Goal: Task Accomplishment & Management: Manage account settings

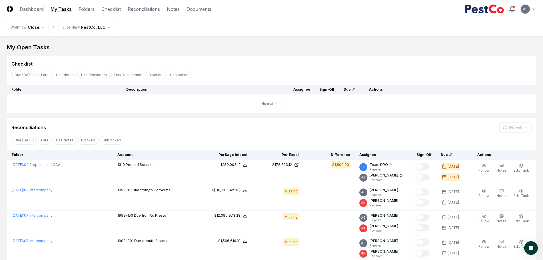
scroll to position [71, 0]
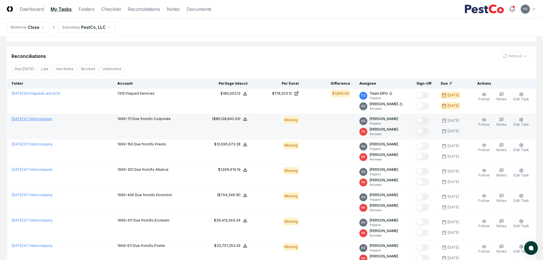
click at [53, 119] on link "[DATE] : 07 Intercompany" at bounding box center [32, 119] width 41 height 4
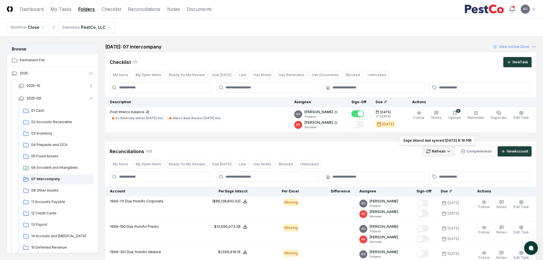
click at [436, 150] on html "CloseCore Dashboard My Tasks Folders Checklist Reconciliations Notes Documents …" at bounding box center [271, 229] width 543 height 459
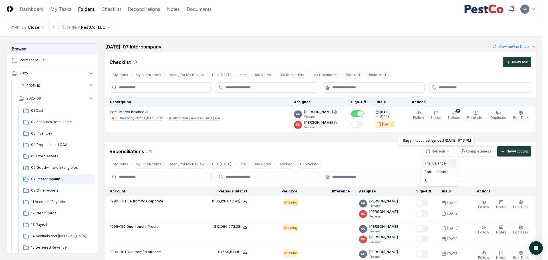
click at [433, 160] on div "Trial Balance" at bounding box center [439, 163] width 34 height 9
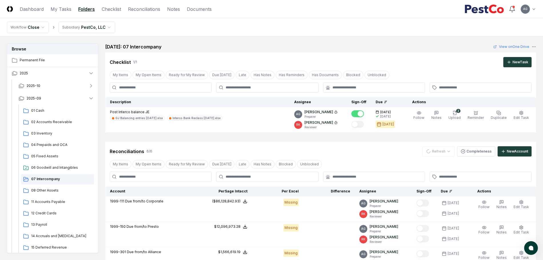
click at [357, 151] on div "Reconciliations 6 / 6 Refresh Completeness New Account" at bounding box center [321, 151] width 422 height 10
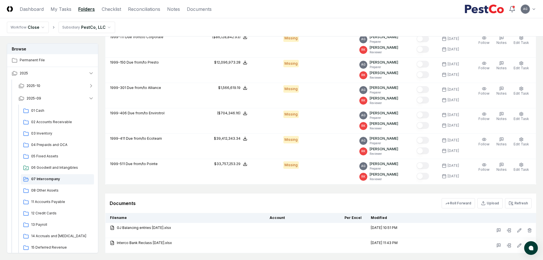
scroll to position [199, 0]
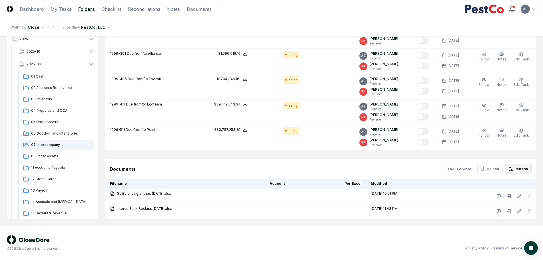
click at [517, 168] on button "Refresh" at bounding box center [518, 169] width 27 height 10
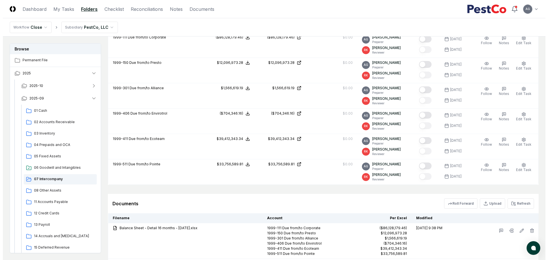
scroll to position [127, 0]
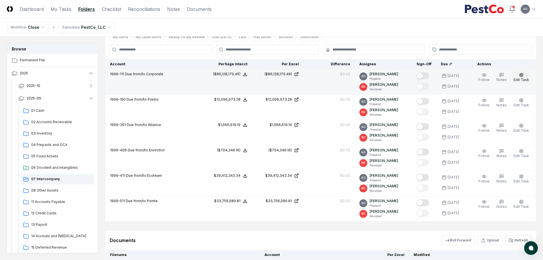
click at [526, 75] on button "Edit Task" at bounding box center [521, 78] width 18 height 12
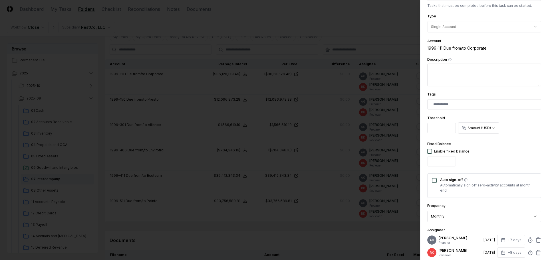
scroll to position [107, 0]
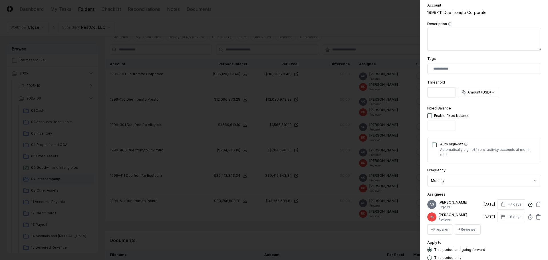
click at [528, 208] on icon at bounding box center [531, 205] width 6 height 6
drag, startPoint x: 454, startPoint y: 244, endPoint x: 441, endPoint y: 245, distance: 13.1
click at [441, 245] on input "**" at bounding box center [480, 242] width 86 height 10
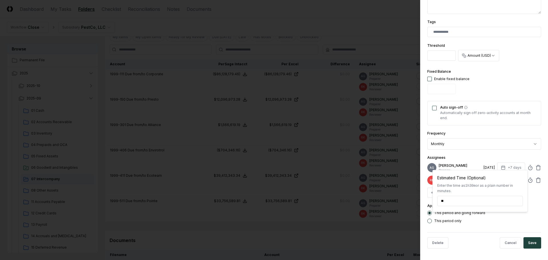
scroll to position [148, 0]
type input "******"
click at [527, 243] on button "Save" at bounding box center [533, 243] width 18 height 11
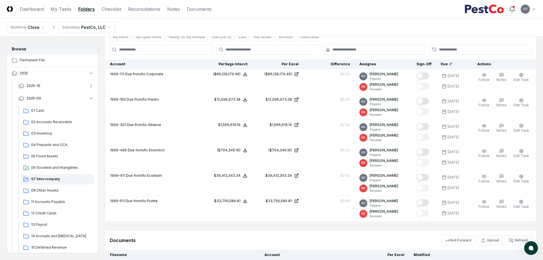
click at [345, 234] on div "Documents Roll Forward Upload Refresh" at bounding box center [320, 240] width 431 height 19
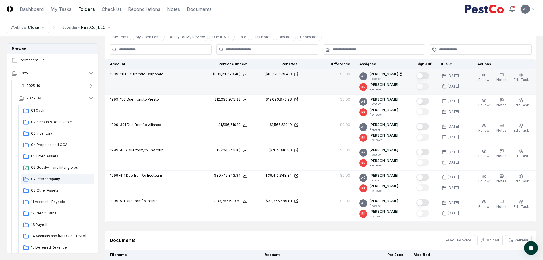
click at [427, 76] on button "Mark complete" at bounding box center [422, 76] width 13 height 7
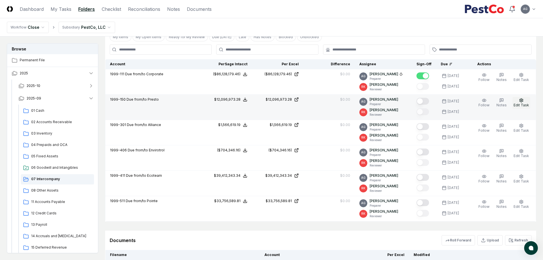
click at [523, 102] on icon "button" at bounding box center [521, 100] width 5 height 5
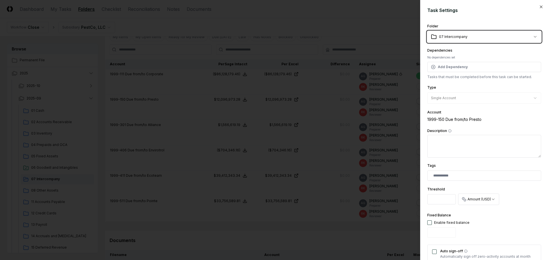
scroll to position [107, 0]
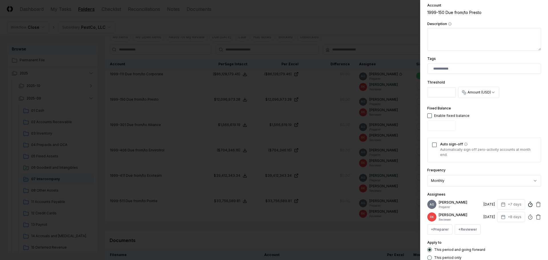
click at [529, 207] on circle at bounding box center [531, 205] width 4 height 4
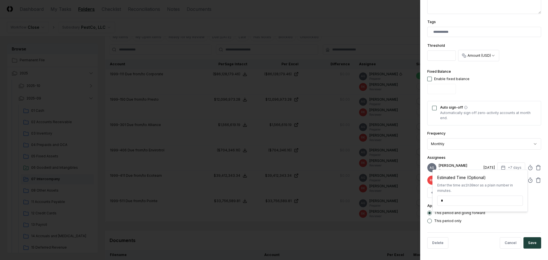
scroll to position [148, 0]
type input "*****"
click at [528, 242] on button "Save" at bounding box center [533, 243] width 18 height 11
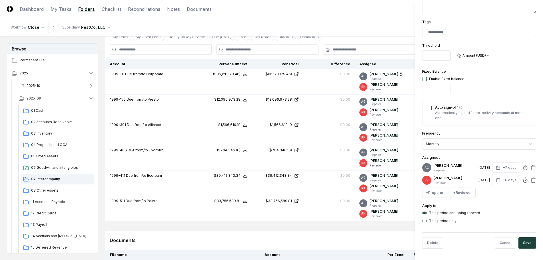
click at [355, 233] on div "Documents Roll Forward Upload Refresh" at bounding box center [320, 240] width 431 height 19
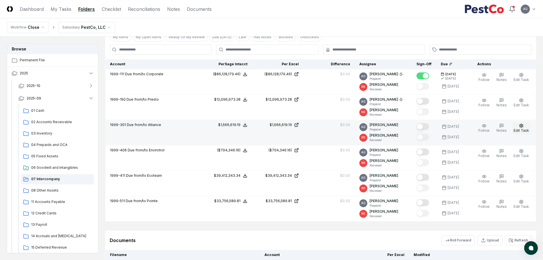
click at [523, 127] on icon "button" at bounding box center [521, 126] width 5 height 5
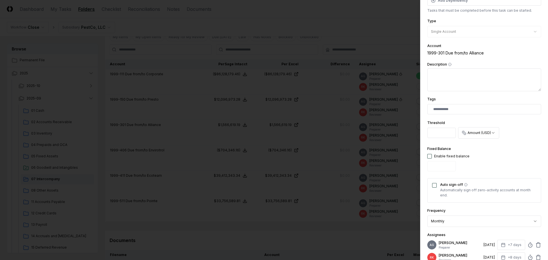
scroll to position [143, 0]
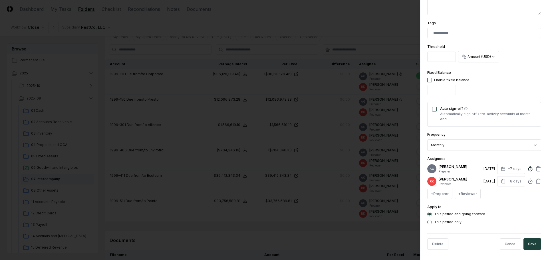
click at [528, 172] on icon at bounding box center [531, 169] width 6 height 6
type input "*****"
click at [530, 246] on button "Save" at bounding box center [533, 244] width 18 height 11
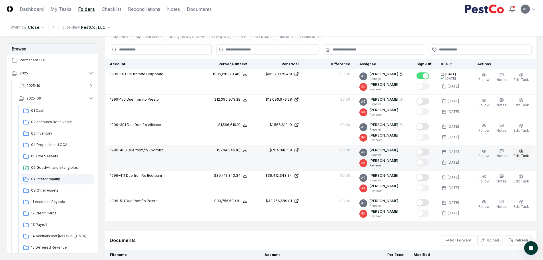
click at [518, 152] on button "Edit Task" at bounding box center [521, 154] width 18 height 12
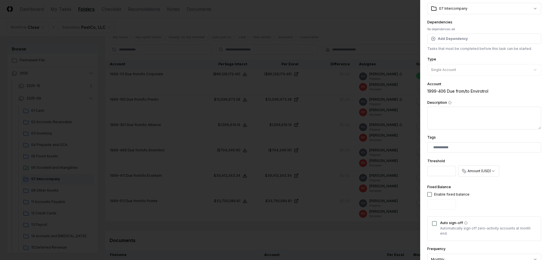
scroll to position [107, 0]
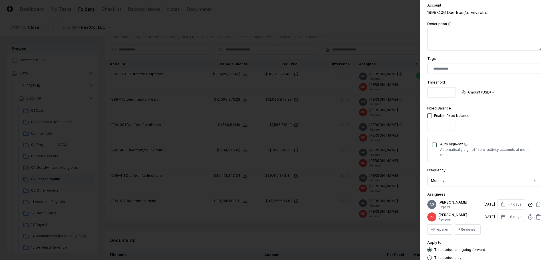
click at [531, 205] on line at bounding box center [531, 204] width 1 height 1
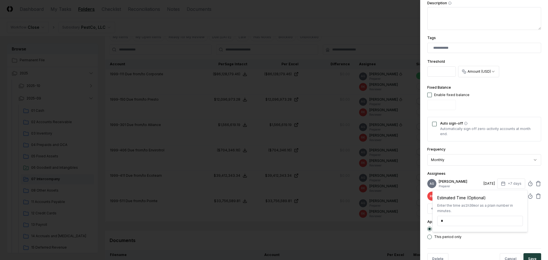
scroll to position [148, 0]
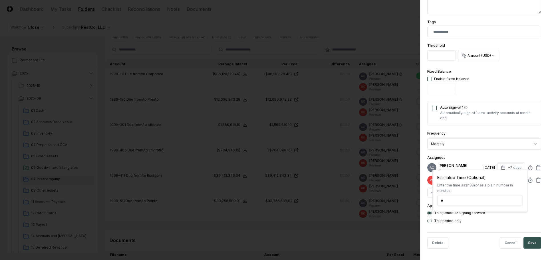
type input "*****"
click at [526, 245] on button "Save" at bounding box center [533, 243] width 18 height 11
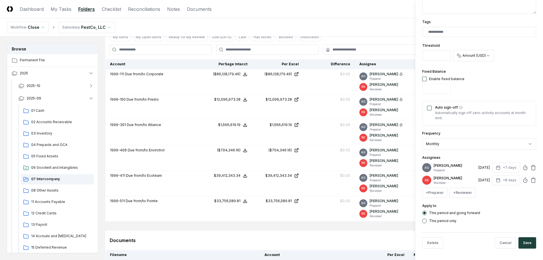
click at [314, 236] on div "Documents Roll Forward Upload Refresh" at bounding box center [321, 241] width 422 height 10
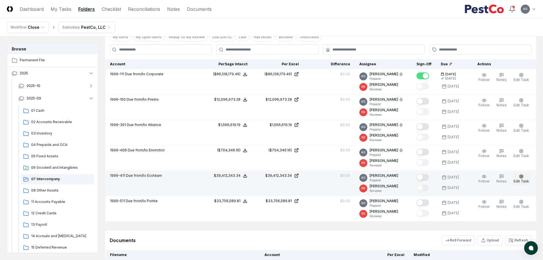
click at [520, 183] on span "Edit Task" at bounding box center [520, 181] width 15 height 4
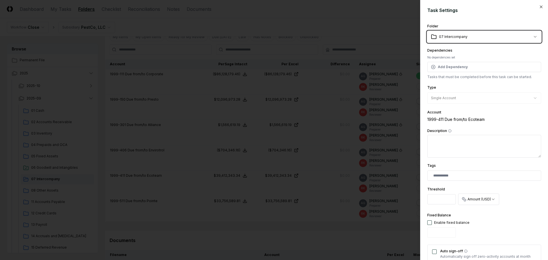
scroll to position [143, 0]
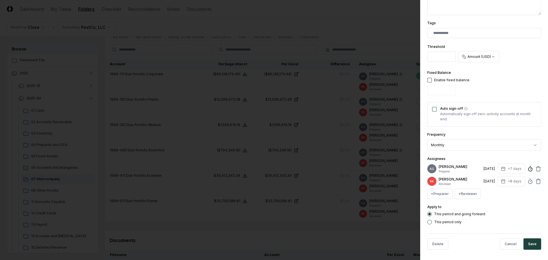
click at [529, 171] on circle at bounding box center [531, 170] width 4 height 4
type input "*****"
click at [529, 250] on button "Save" at bounding box center [533, 244] width 18 height 11
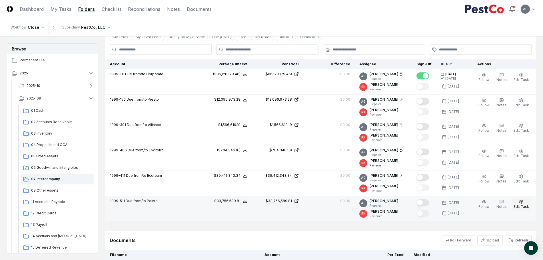
click at [523, 203] on icon "button" at bounding box center [520, 202] width 3 height 4
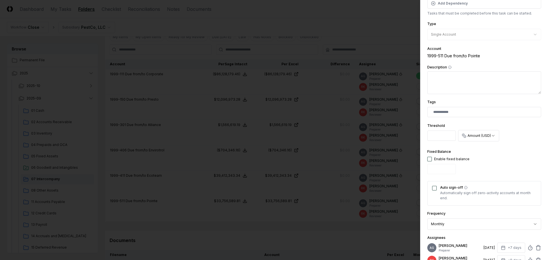
scroll to position [107, 0]
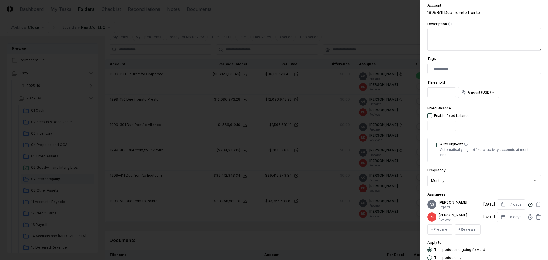
click at [528, 206] on icon at bounding box center [531, 205] width 6 height 6
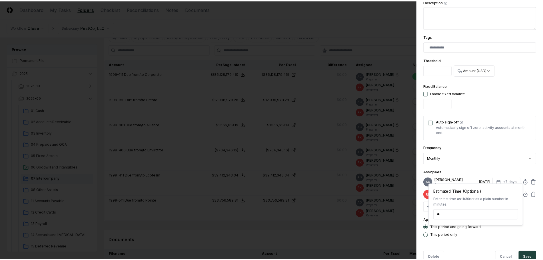
scroll to position [148, 0]
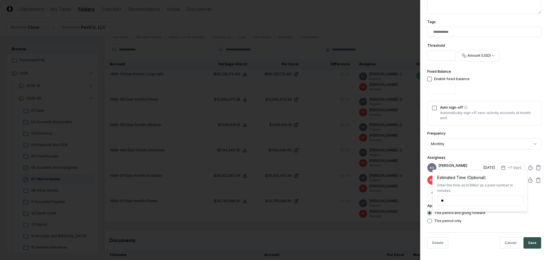
type input "******"
click at [529, 242] on button "Save" at bounding box center [533, 243] width 18 height 11
click at [357, 237] on body "CloseCore Dashboard My Tasks Folders Checklist Reconciliations Notes Documents …" at bounding box center [271, 120] width 543 height 495
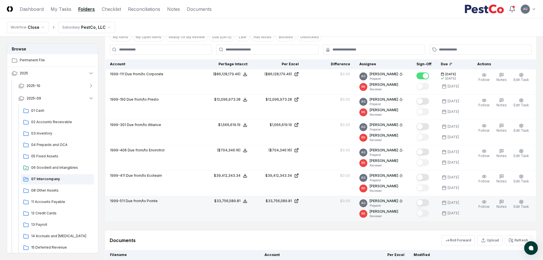
click at [428, 205] on button "Mark complete" at bounding box center [422, 203] width 13 height 7
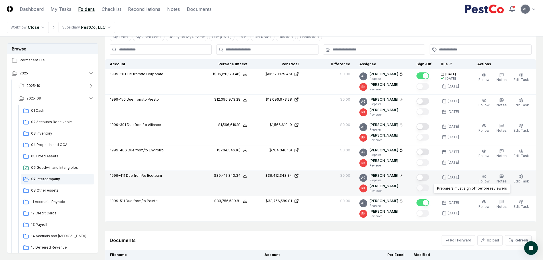
click at [428, 180] on button "Mark complete" at bounding box center [422, 177] width 13 height 7
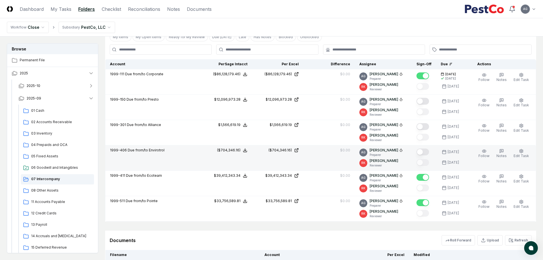
click at [428, 150] on button "Mark complete" at bounding box center [422, 152] width 13 height 7
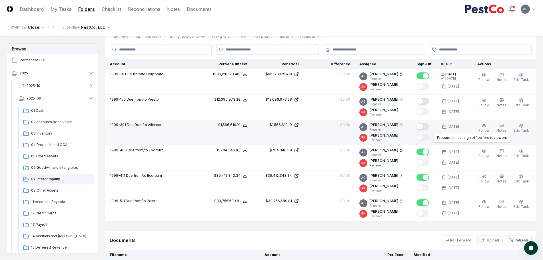
click at [429, 126] on button "Mark complete" at bounding box center [422, 126] width 13 height 7
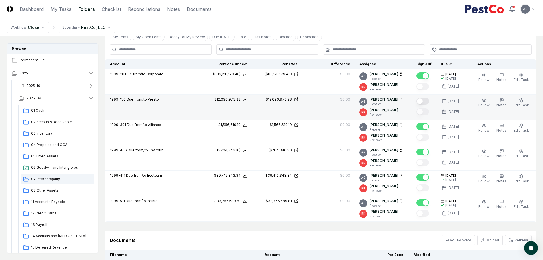
click at [427, 102] on button "Mark complete" at bounding box center [422, 101] width 13 height 7
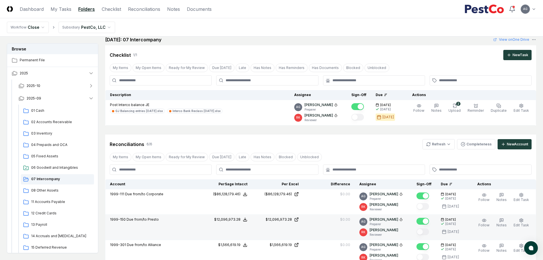
scroll to position [0, 0]
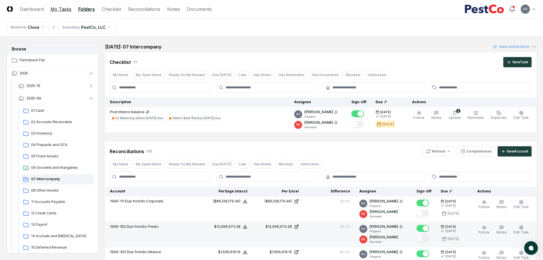
click at [60, 9] on link "My Tasks" at bounding box center [61, 9] width 21 height 7
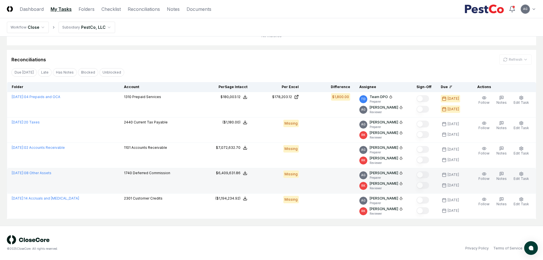
scroll to position [32, 0]
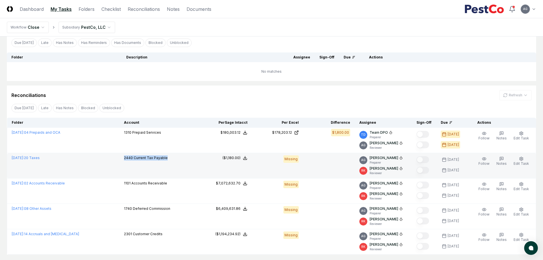
drag, startPoint x: 170, startPoint y: 158, endPoint x: 122, endPoint y: 159, distance: 48.6
click at [122, 159] on td "2440 Current Tax Payable" at bounding box center [159, 165] width 81 height 25
copy p "2440 Current Tax Payable"
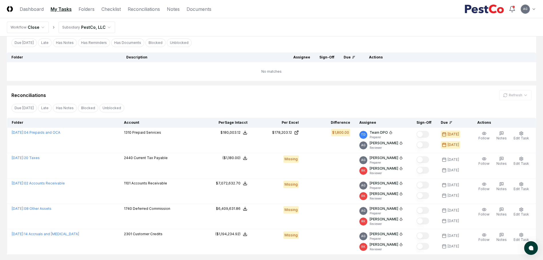
click at [226, 94] on div "Reconciliations Refresh" at bounding box center [271, 95] width 520 height 10
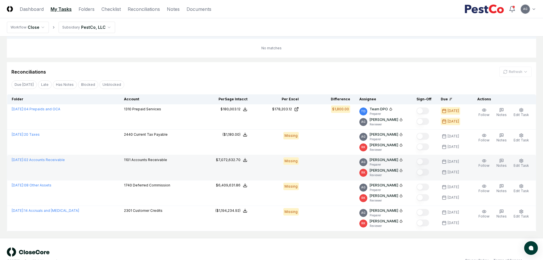
scroll to position [68, 0]
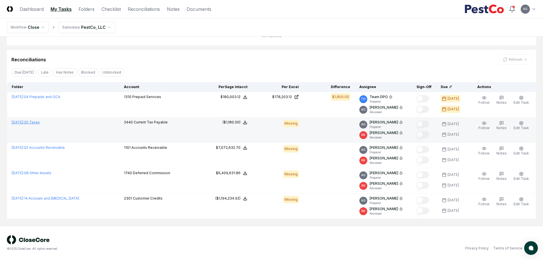
click at [40, 123] on link "September 2025 : 20 Taxes" at bounding box center [26, 122] width 28 height 4
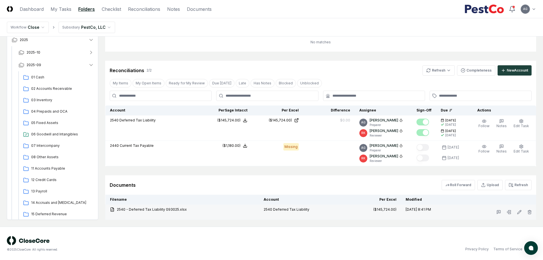
scroll to position [75, 0]
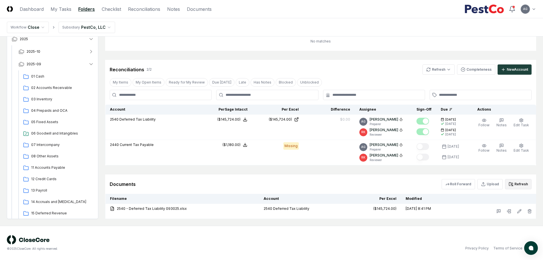
click at [521, 184] on button "Refresh" at bounding box center [518, 184] width 27 height 10
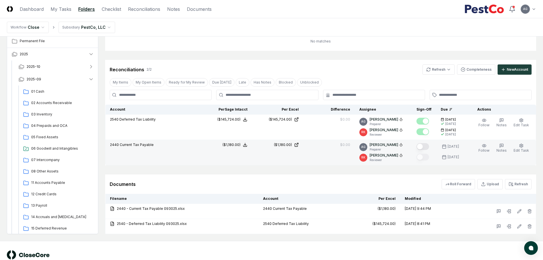
click at [429, 147] on button "Mark complete" at bounding box center [422, 146] width 13 height 7
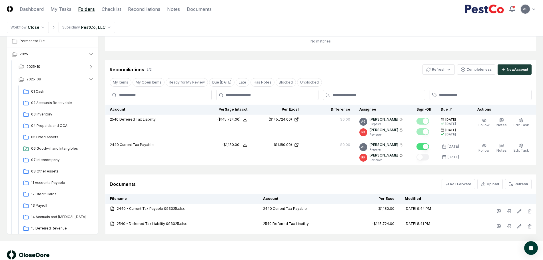
click at [361, 181] on div "Documents Roll Forward Upload Refresh" at bounding box center [321, 184] width 422 height 10
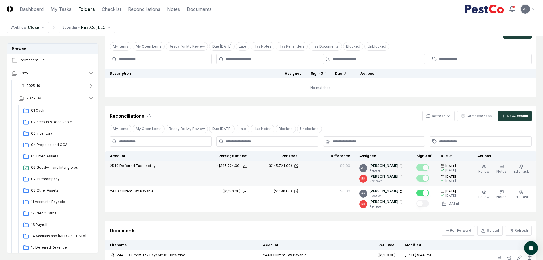
scroll to position [0, 0]
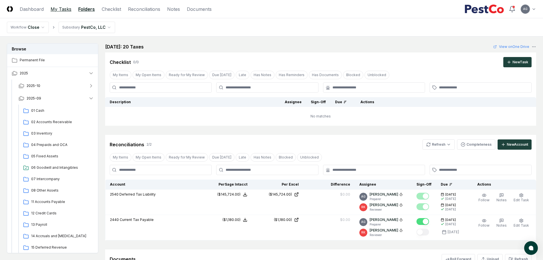
click at [57, 12] on link "My Tasks" at bounding box center [61, 9] width 21 height 7
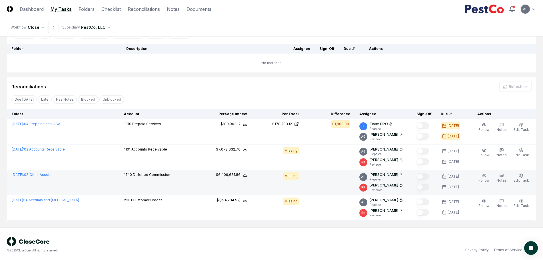
scroll to position [43, 0]
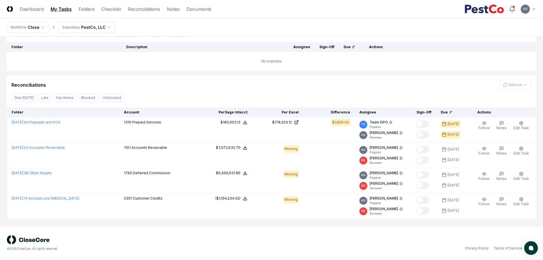
click at [224, 231] on div "© 2025 CloseCore. All rights reserved. Privacy Policy Terms of Service" at bounding box center [271, 243] width 543 height 34
click at [268, 81] on div "Reconciliations Refresh" at bounding box center [271, 85] width 520 height 10
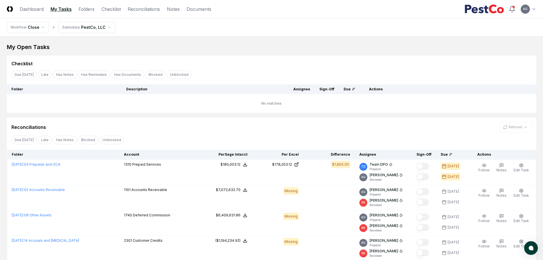
scroll to position [0, 0]
click at [135, 9] on link "Reconciliations" at bounding box center [144, 9] width 32 height 7
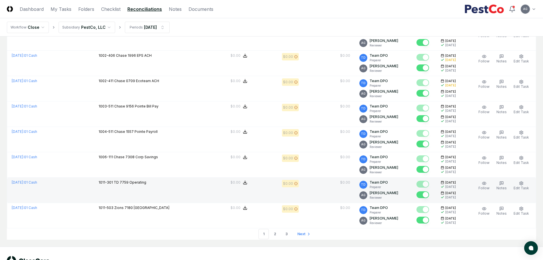
scroll to position [1162, 0]
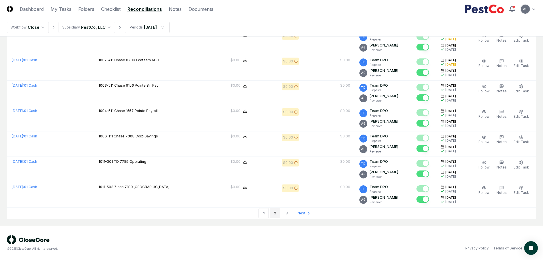
click at [276, 212] on link "2" at bounding box center [275, 213] width 10 height 10
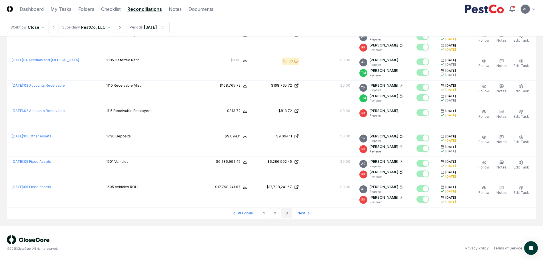
click at [284, 215] on link "3" at bounding box center [286, 213] width 10 height 10
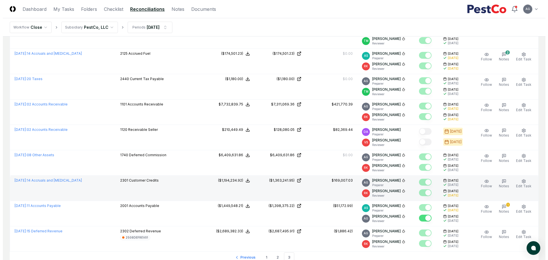
scroll to position [430, 0]
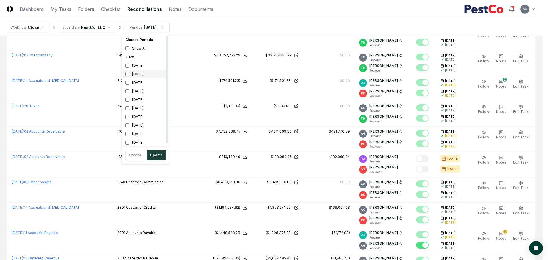
click at [138, 74] on div "[DATE]" at bounding box center [145, 74] width 45 height 9
click at [137, 82] on div "August 2025" at bounding box center [145, 83] width 45 height 9
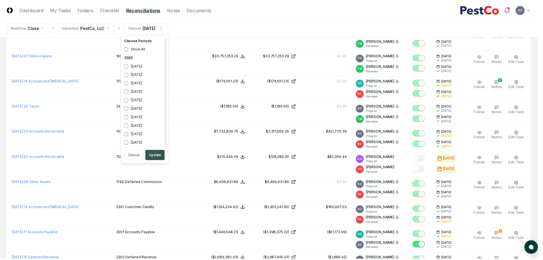
scroll to position [2, 0]
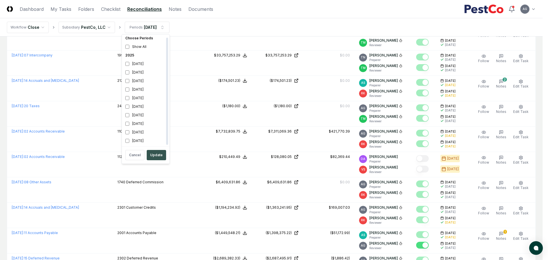
click at [152, 154] on button "Update" at bounding box center [156, 155] width 19 height 10
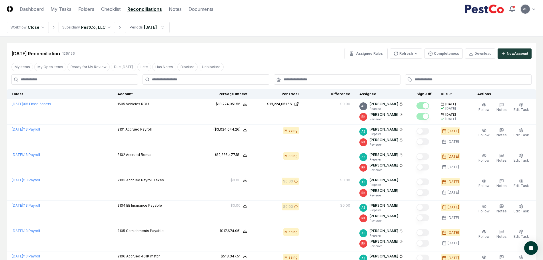
click at [302, 83] on div at bounding box center [337, 80] width 127 height 10
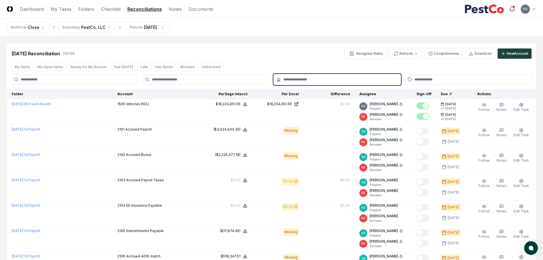
click at [302, 80] on input "text" at bounding box center [339, 79] width 113 height 5
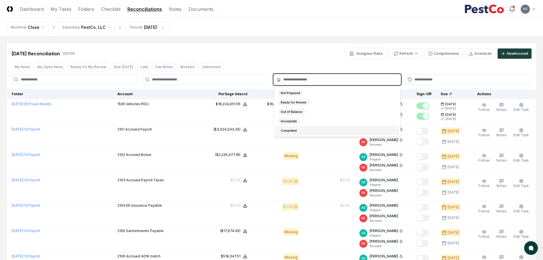
click at [303, 128] on div "Completed" at bounding box center [337, 130] width 124 height 9
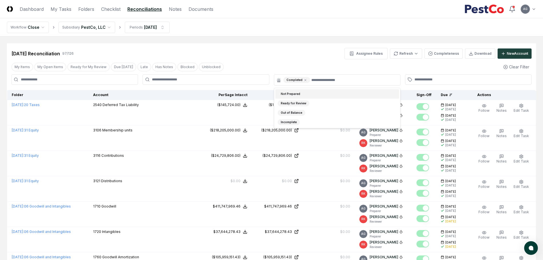
click at [303, 44] on div "Sep 2025 Reconciliation 97 / 126 Assignee Rules Refresh Completeness Download N…" at bounding box center [271, 51] width 529 height 16
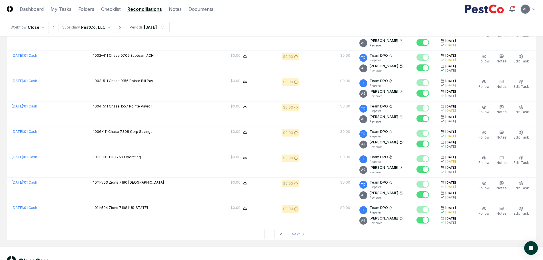
scroll to position [1163, 0]
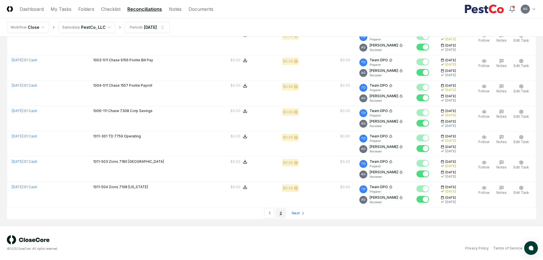
click at [278, 213] on link "2" at bounding box center [281, 213] width 10 height 10
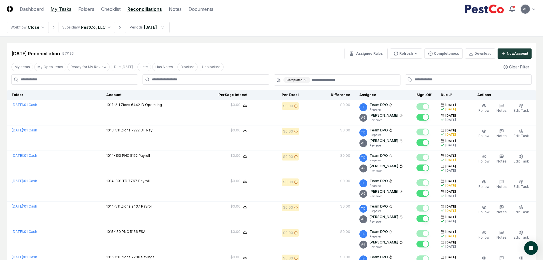
click at [66, 8] on link "My Tasks" at bounding box center [61, 9] width 21 height 7
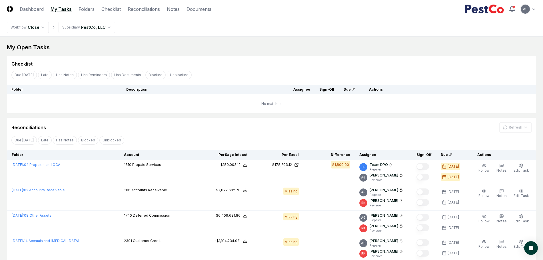
click at [200, 108] on td "No matches" at bounding box center [271, 104] width 529 height 19
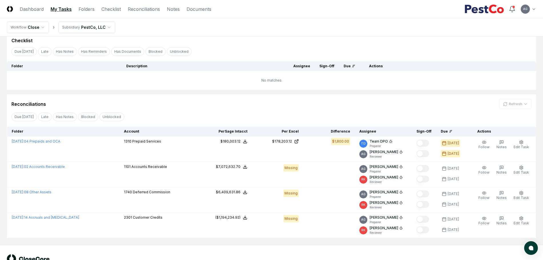
scroll to position [36, 0]
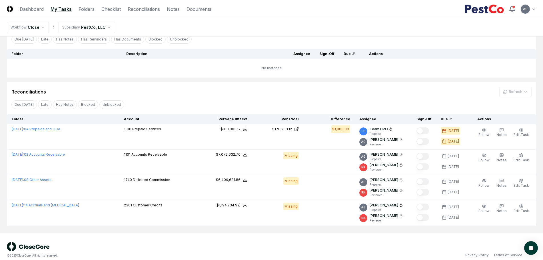
click at [208, 85] on div "Reconciliations Refresh" at bounding box center [271, 89] width 529 height 15
click at [218, 30] on nav "Workflow Close Subsidiary PestCo, LLC" at bounding box center [271, 27] width 543 height 18
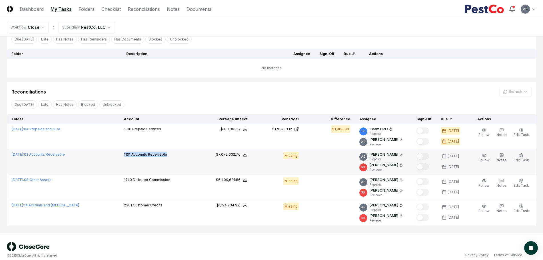
drag, startPoint x: 171, startPoint y: 156, endPoint x: 123, endPoint y: 160, distance: 48.8
click at [123, 160] on td "1101 Accounts Receivable" at bounding box center [159, 162] width 81 height 25
copy p "1101 Accounts Receivable"
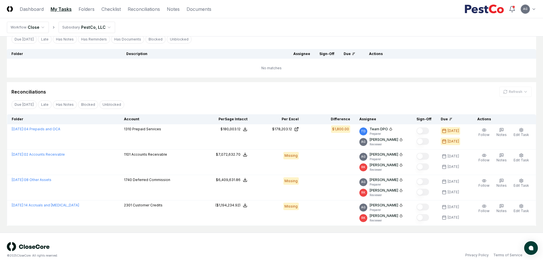
click at [207, 88] on div "Reconciliations Refresh" at bounding box center [271, 92] width 520 height 10
click at [208, 79] on div "My Open Tasks Cancel Reassign Checklist Due Today Late Has Notes Has Reminders …" at bounding box center [271, 117] width 529 height 218
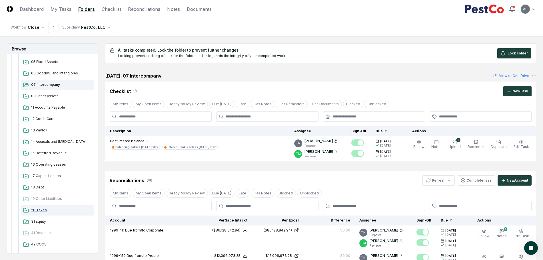
click at [41, 210] on span "20 Taxes" at bounding box center [61, 210] width 61 height 5
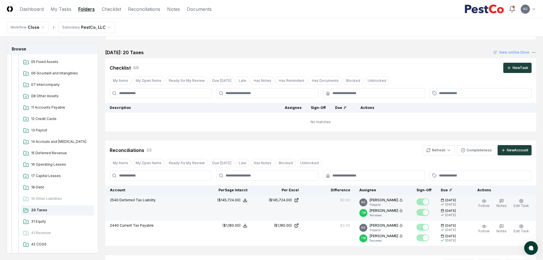
scroll to position [36, 0]
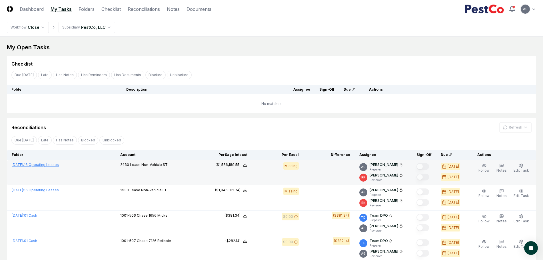
click at [59, 165] on link "September 2025 : 16 Operating Leases" at bounding box center [35, 165] width 47 height 4
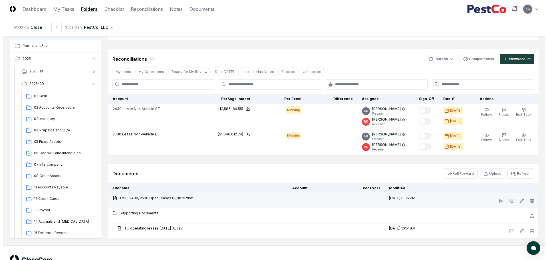
scroll to position [112, 0]
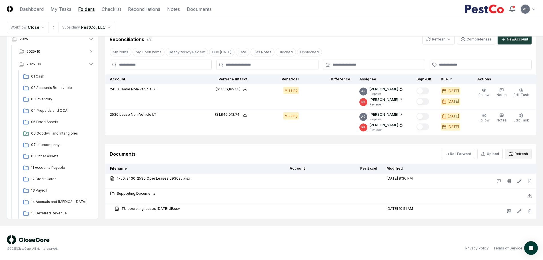
click at [516, 153] on button "Refresh" at bounding box center [518, 154] width 27 height 10
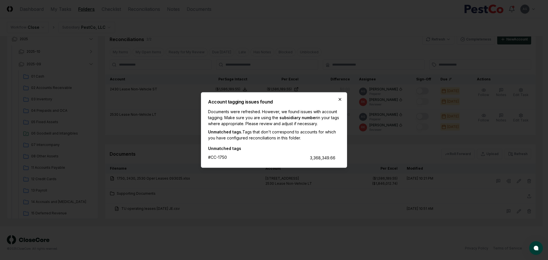
click at [341, 98] on icon "button" at bounding box center [340, 99] width 5 height 5
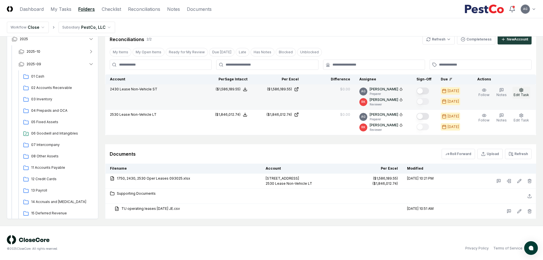
click at [526, 93] on span "Edit Task" at bounding box center [520, 95] width 15 height 4
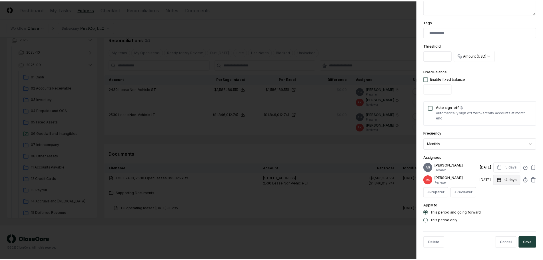
scroll to position [148, 0]
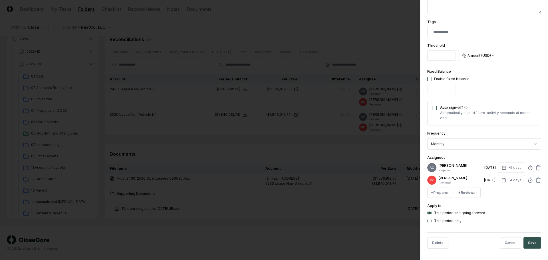
click at [531, 243] on button "Save" at bounding box center [533, 243] width 18 height 11
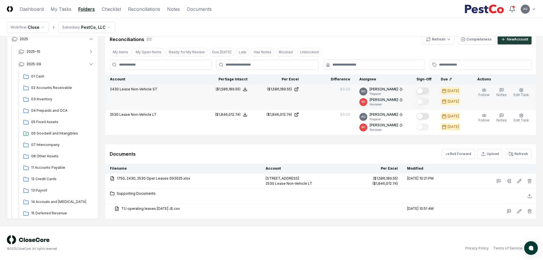
click at [429, 90] on button "Mark complete" at bounding box center [422, 91] width 13 height 7
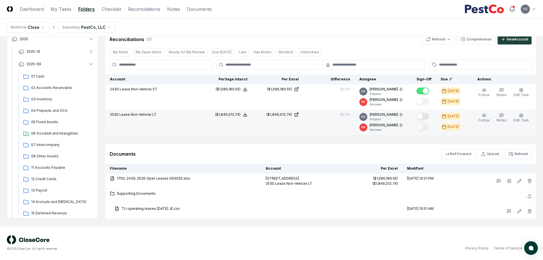
click at [429, 117] on button "Mark complete" at bounding box center [422, 116] width 13 height 7
click at [59, 11] on link "My Tasks" at bounding box center [61, 9] width 21 height 7
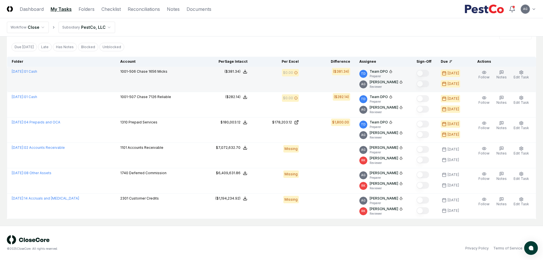
scroll to position [93, 0]
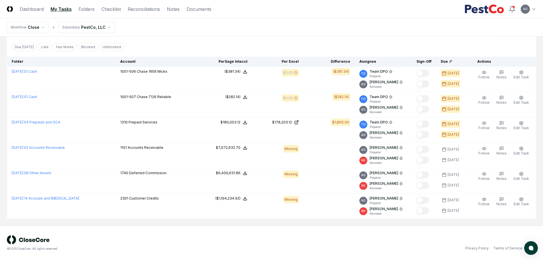
click at [237, 40] on div "Reconciliations Refresh Due Today Late Has Notes Blocked Unblocked Clear Filter…" at bounding box center [271, 122] width 529 height 195
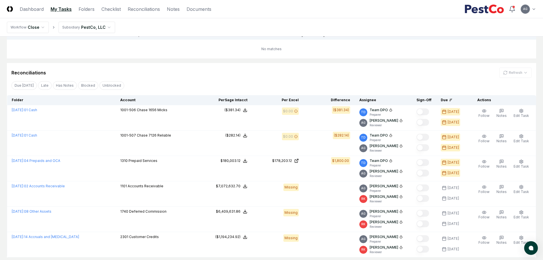
scroll to position [56, 0]
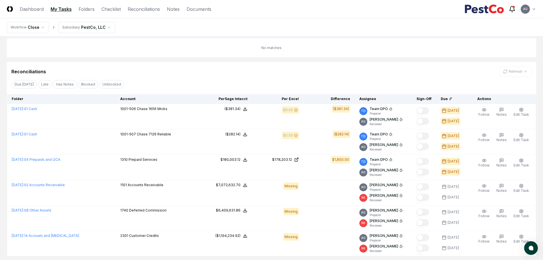
click at [511, 8] on icon at bounding box center [512, 9] width 7 height 7
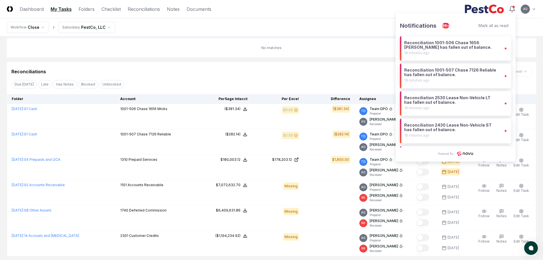
click at [490, 26] on div "Mark all as read" at bounding box center [493, 25] width 30 height 5
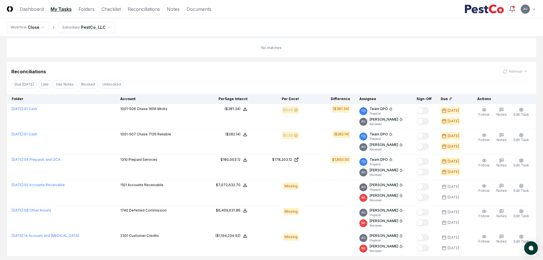
click at [336, 24] on nav "Workflow Close Subsidiary PestCo, LLC" at bounding box center [271, 27] width 543 height 18
click at [510, 9] on icon at bounding box center [511, 8] width 5 height 4
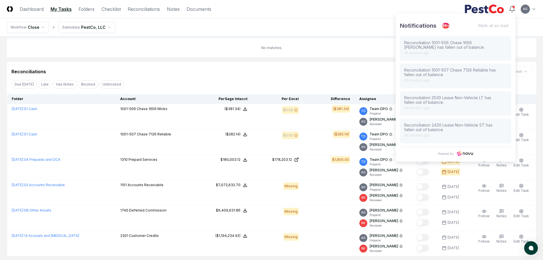
click at [324, 24] on nav "Workflow Close Subsidiary PestCo, LLC" at bounding box center [271, 27] width 543 height 18
